Goal: Find specific page/section: Find specific page/section

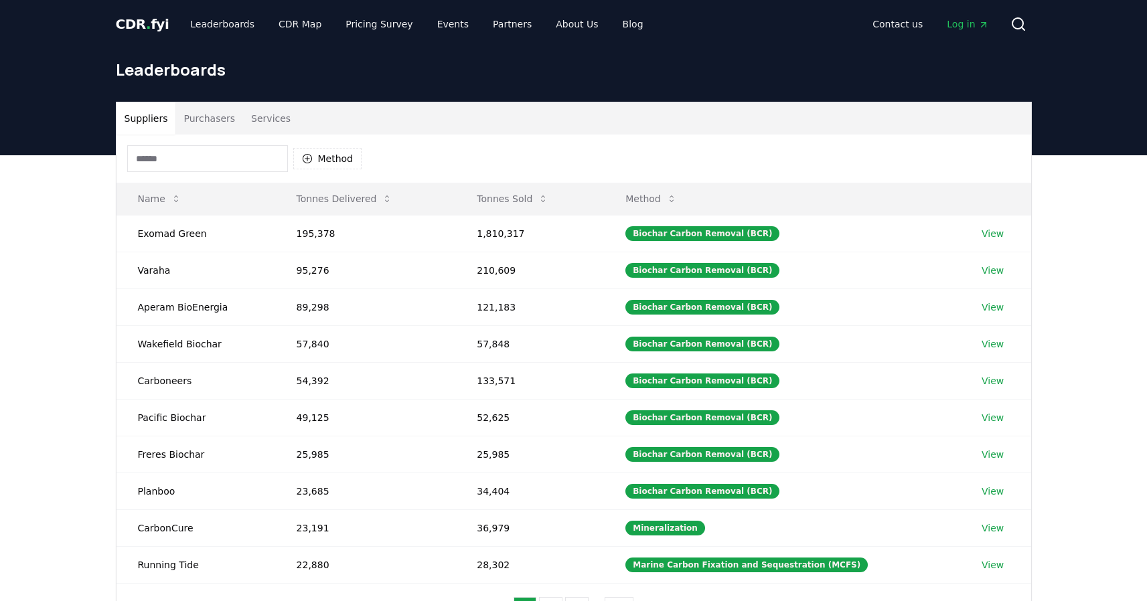
click at [207, 159] on input at bounding box center [207, 158] width 161 height 27
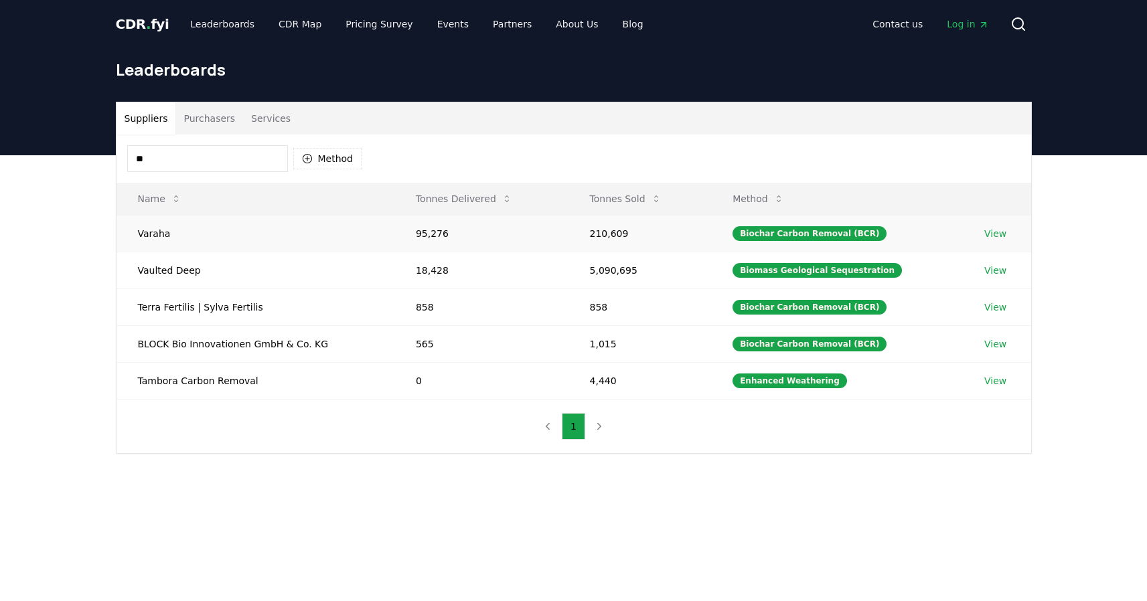
type input "**"
click at [151, 235] on td "Varaha" at bounding box center [256, 233] width 278 height 37
click at [994, 233] on link "View" at bounding box center [995, 233] width 22 height 13
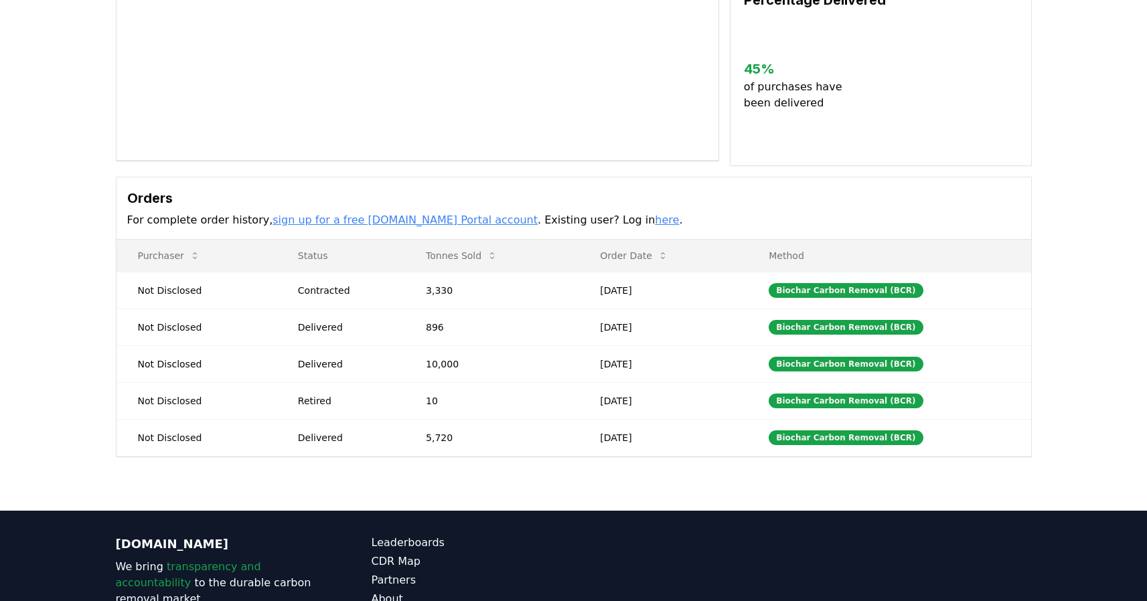
scroll to position [236, 0]
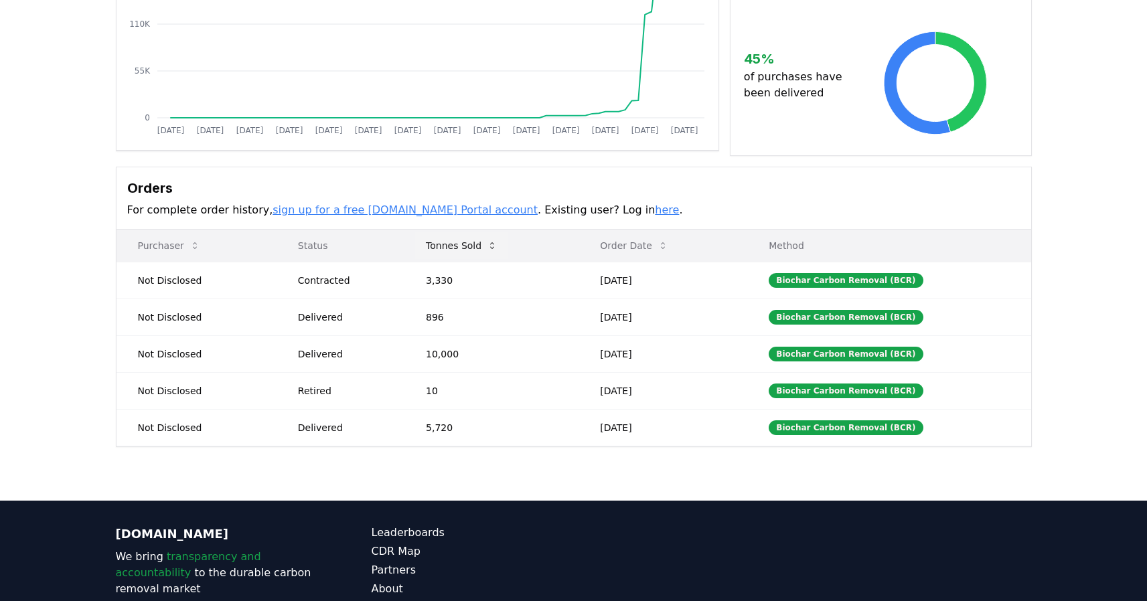
click at [498, 246] on icon at bounding box center [492, 245] width 11 height 11
click at [494, 246] on icon at bounding box center [492, 245] width 4 height 7
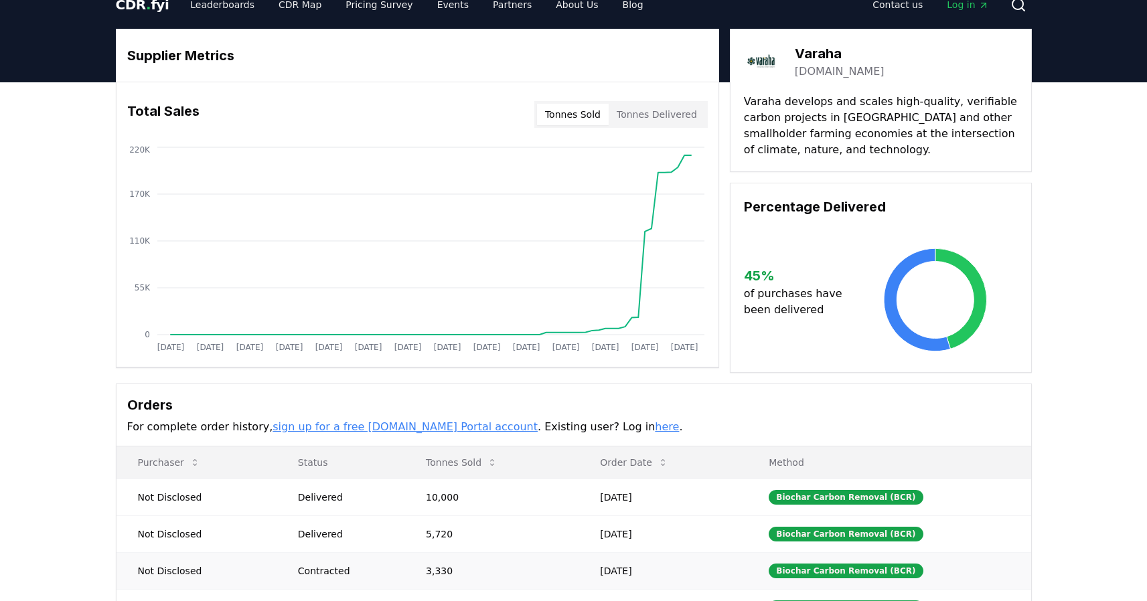
scroll to position [0, 0]
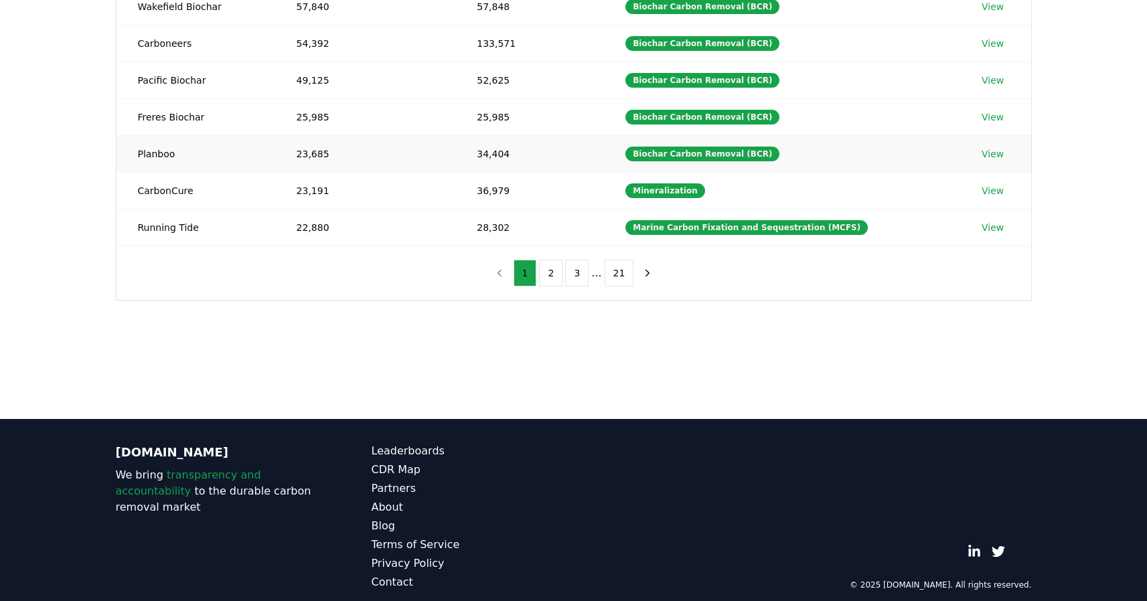
scroll to position [351, 0]
